Goal: Navigation & Orientation: Find specific page/section

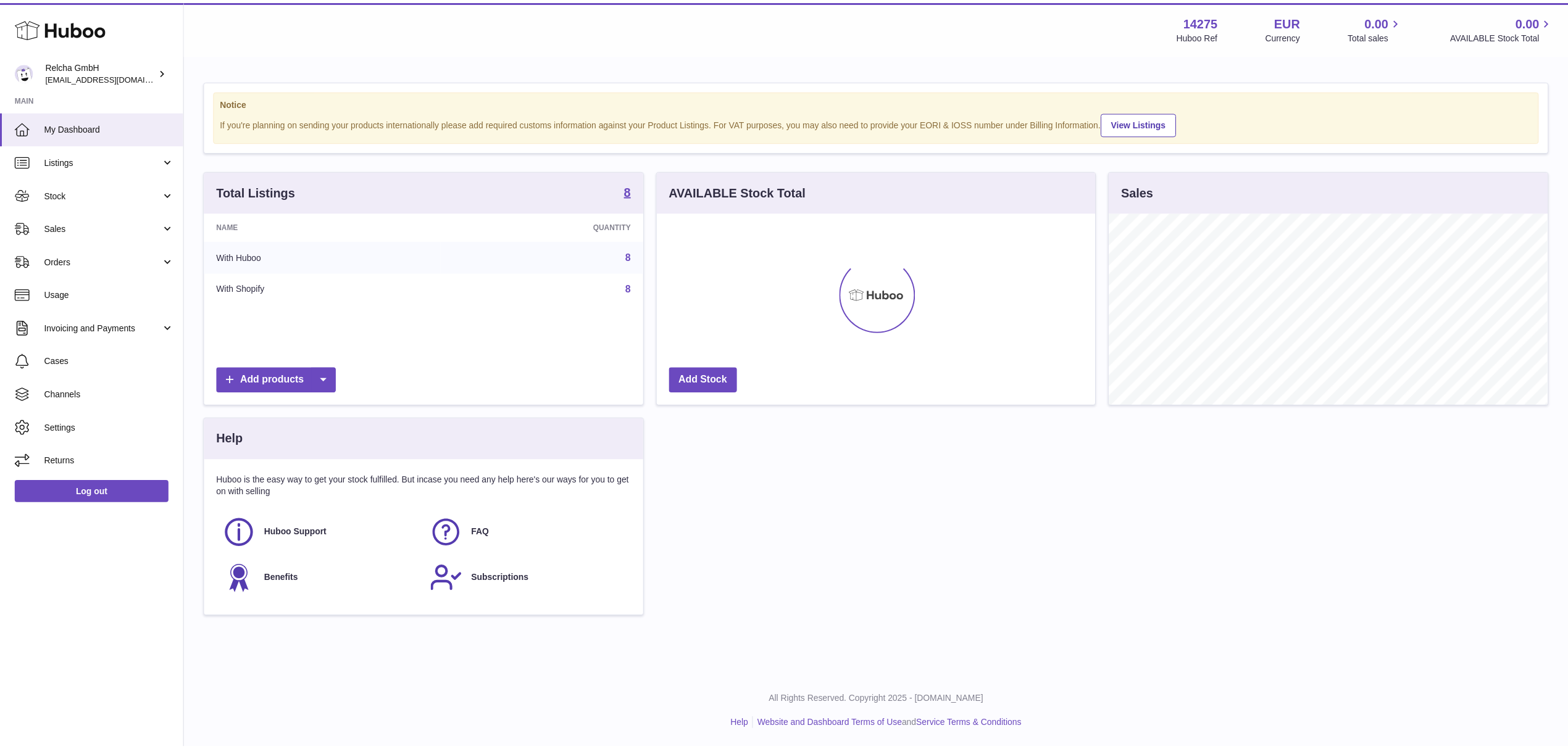
scroll to position [193, 437]
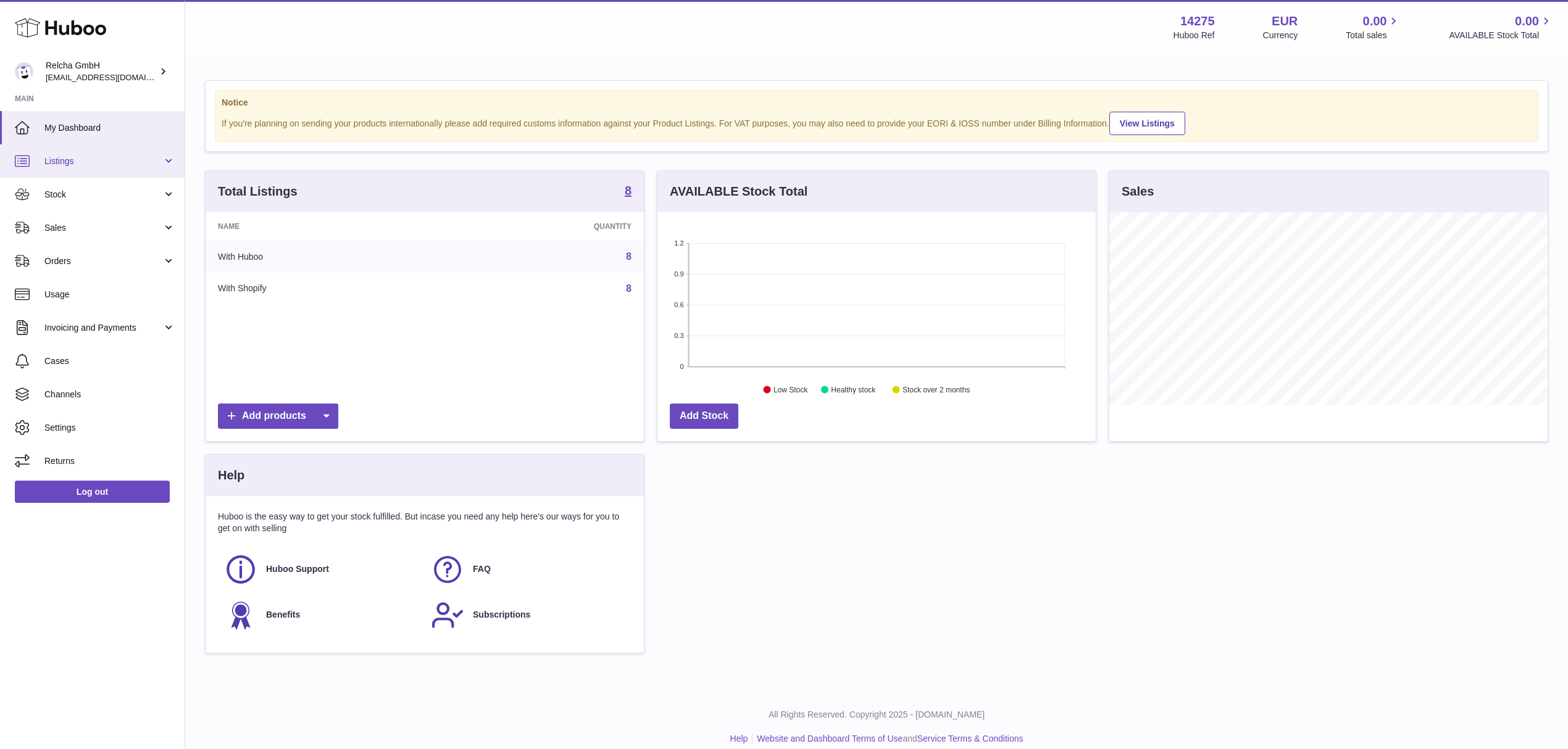
click at [68, 161] on span "Listings" at bounding box center [104, 162] width 118 height 12
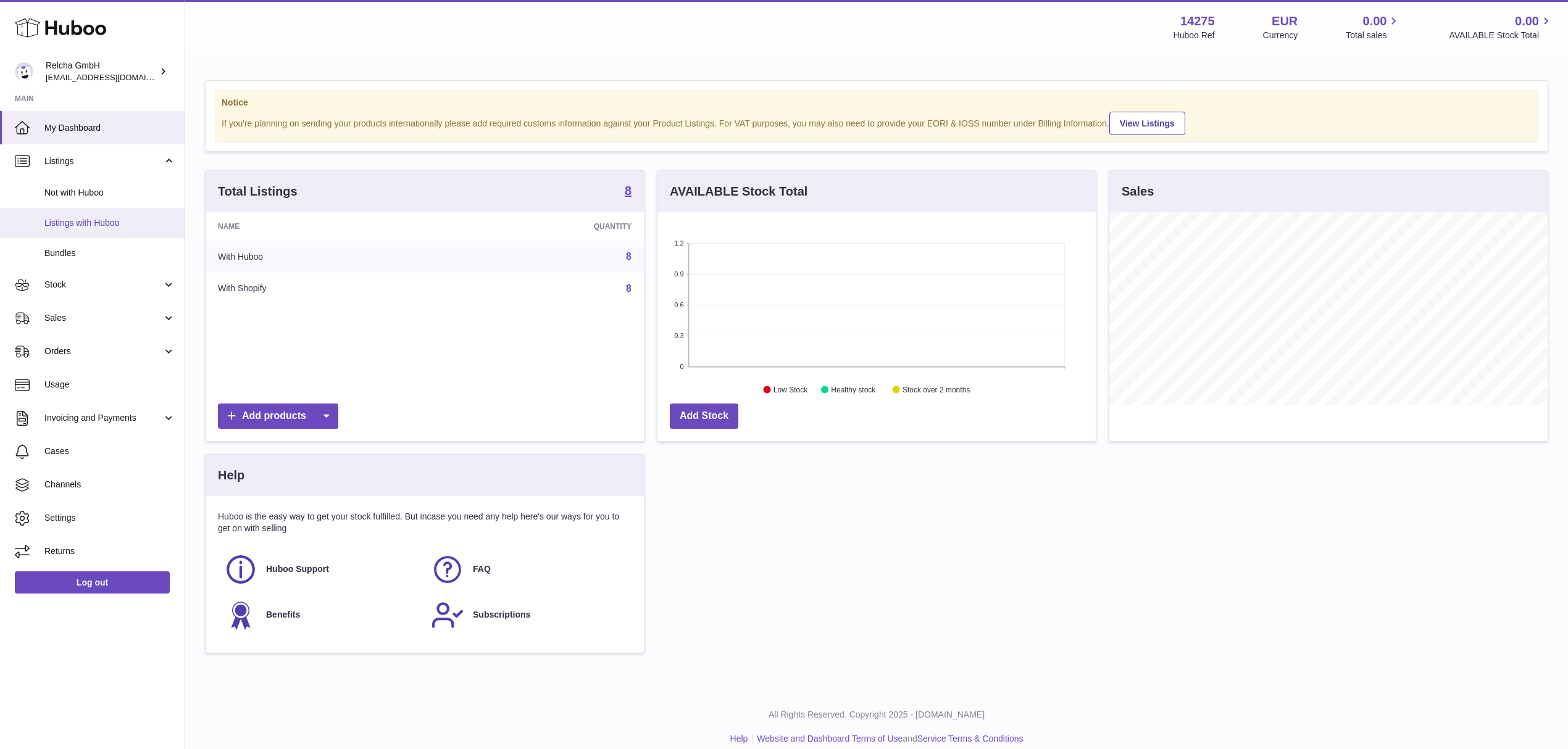
click at [82, 218] on span "Listings with Huboo" at bounding box center [110, 224] width 131 height 12
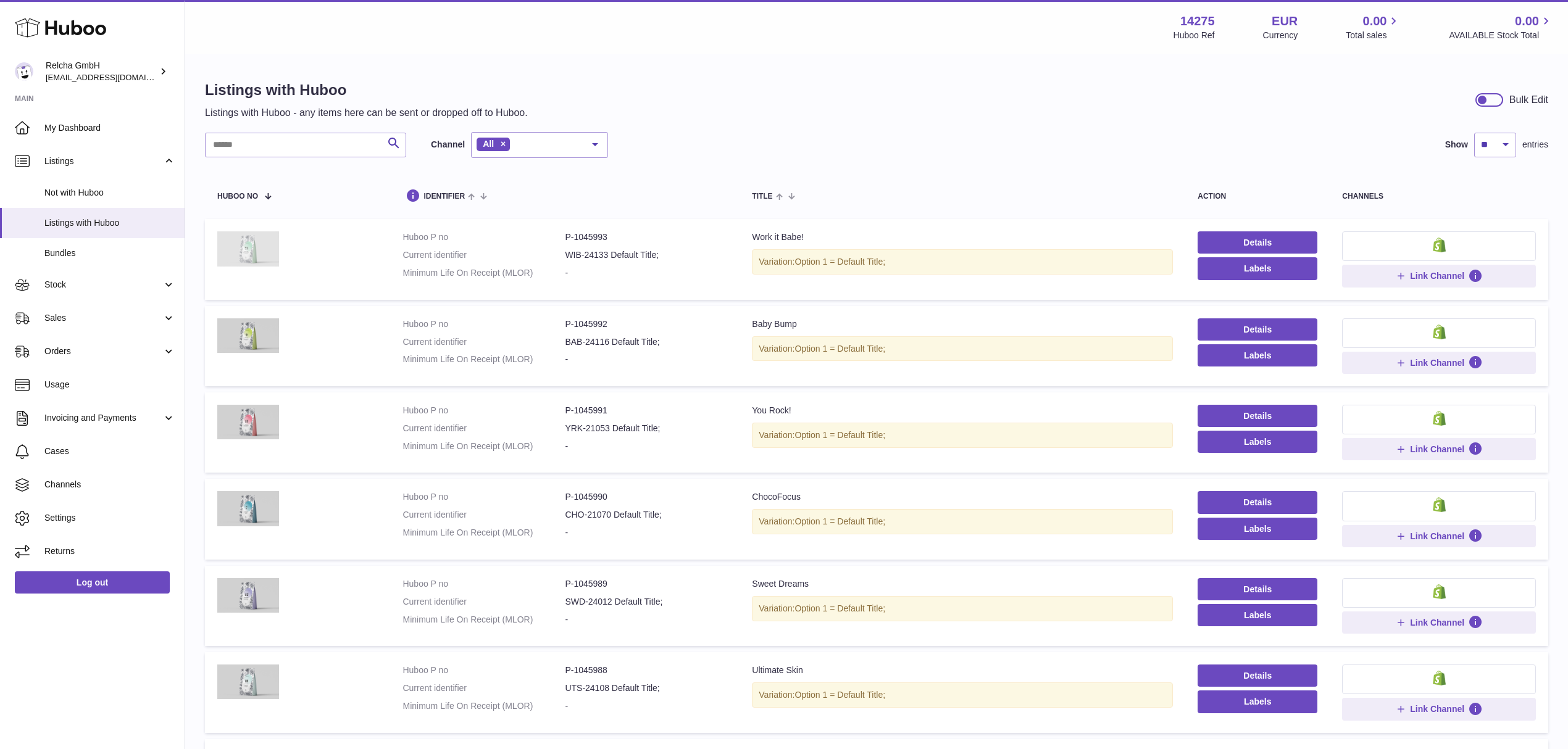
click at [263, 253] on img at bounding box center [249, 249] width 62 height 35
